Goal: Task Accomplishment & Management: Complete application form

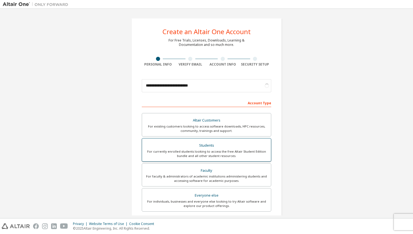
click at [206, 153] on div "For currently enrolled students looking to access the free Altair Student Editi…" at bounding box center [206, 153] width 122 height 9
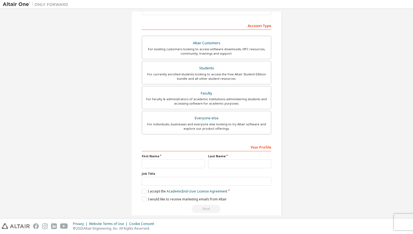
scroll to position [85, 0]
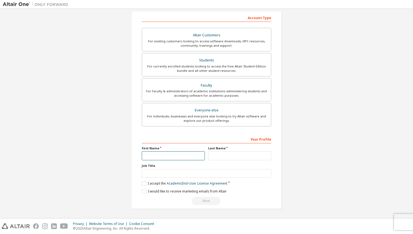
click at [193, 153] on input "text" at bounding box center [173, 155] width 63 height 9
type input "*****"
type input "********"
click at [164, 172] on input "text" at bounding box center [206, 173] width 129 height 9
click at [143, 185] on label "I accept the Academic End-User License Agreement" at bounding box center [185, 183] width 86 height 5
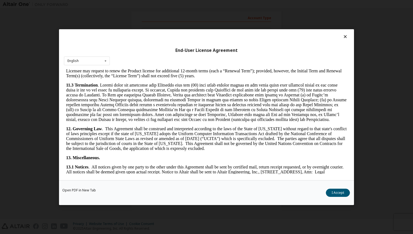
scroll to position [886, 0]
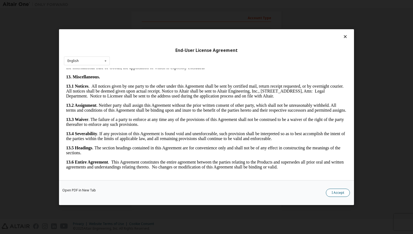
click at [338, 196] on button "I Accept" at bounding box center [338, 193] width 24 height 8
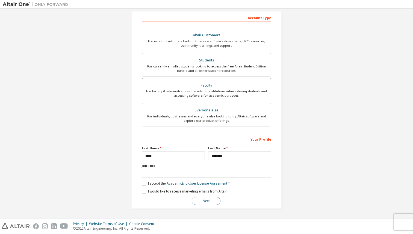
click at [210, 203] on button "Next" at bounding box center [206, 201] width 29 height 8
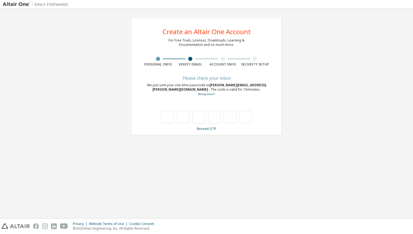
scroll to position [0, 0]
type input "*"
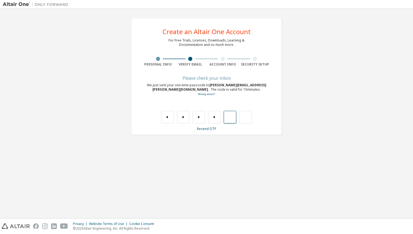
type input "*"
